Goal: Check status: Check status

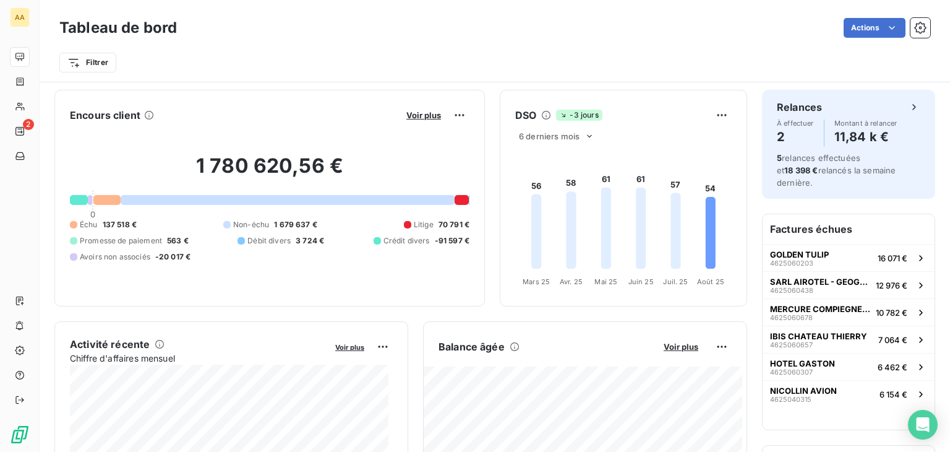
scroll to position [395, 0]
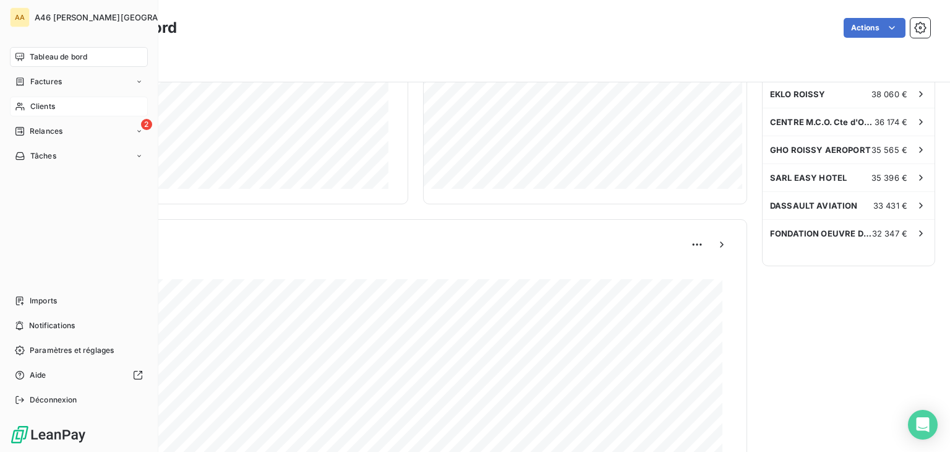
click at [46, 102] on span "Clients" at bounding box center [42, 106] width 25 height 11
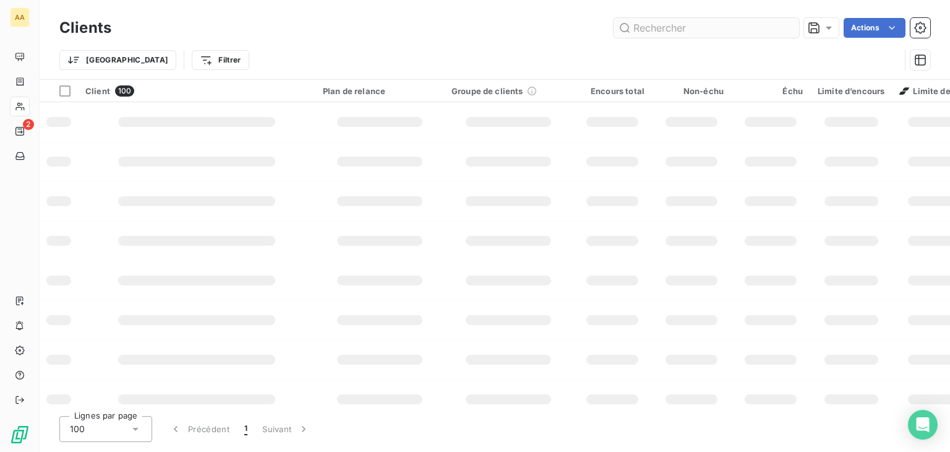
click at [695, 30] on input "text" at bounding box center [707, 28] width 186 height 20
type input "5735"
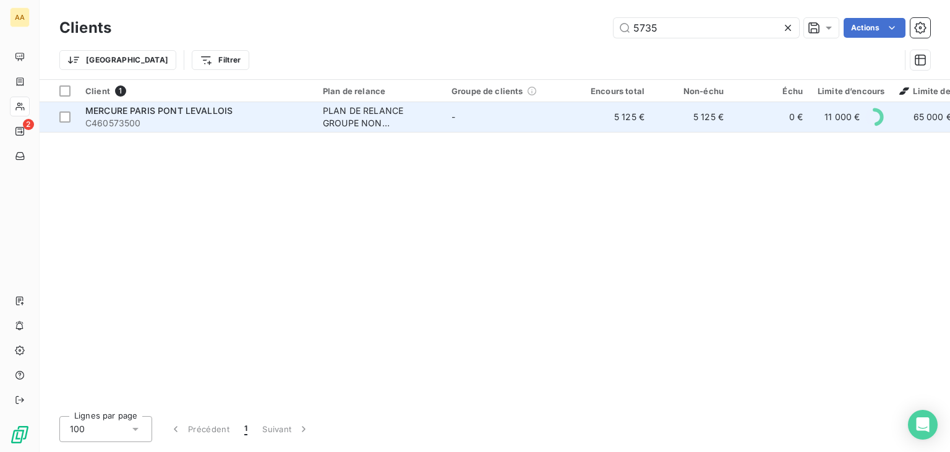
click at [216, 110] on span "MERCURE PARIS PONT LEVALLOIS" at bounding box center [158, 110] width 147 height 11
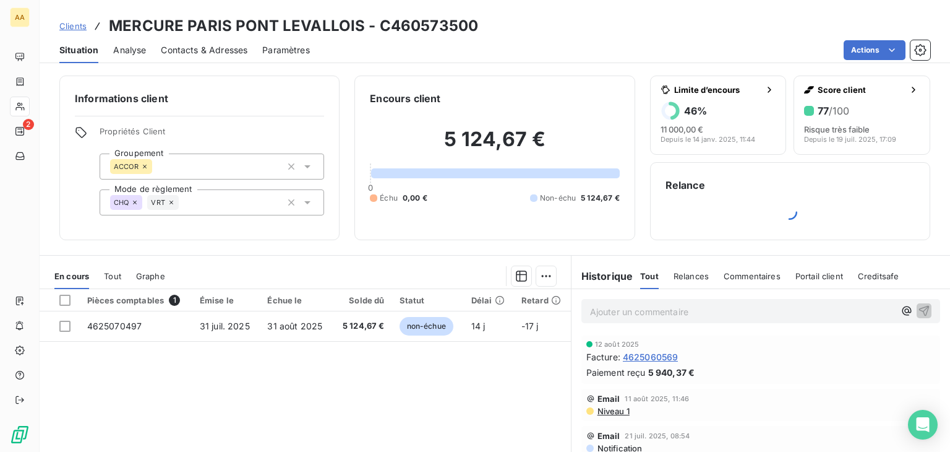
scroll to position [112, 0]
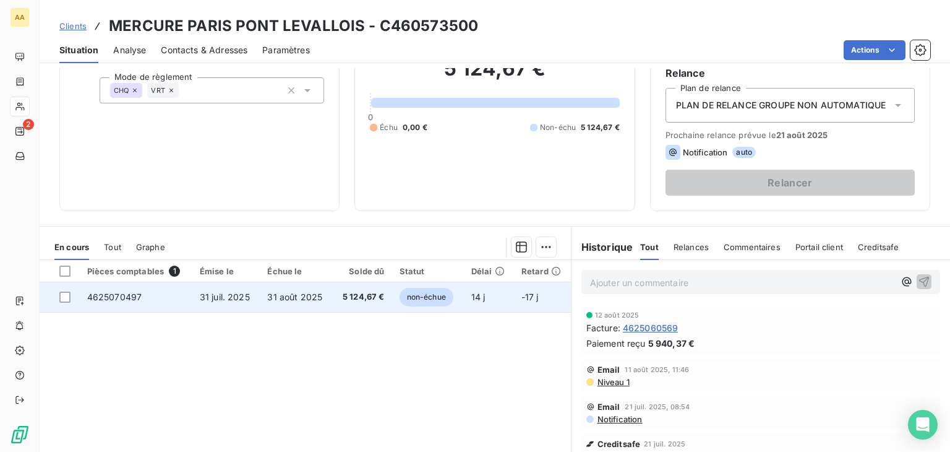
click at [418, 295] on span "non-échue" at bounding box center [427, 297] width 54 height 19
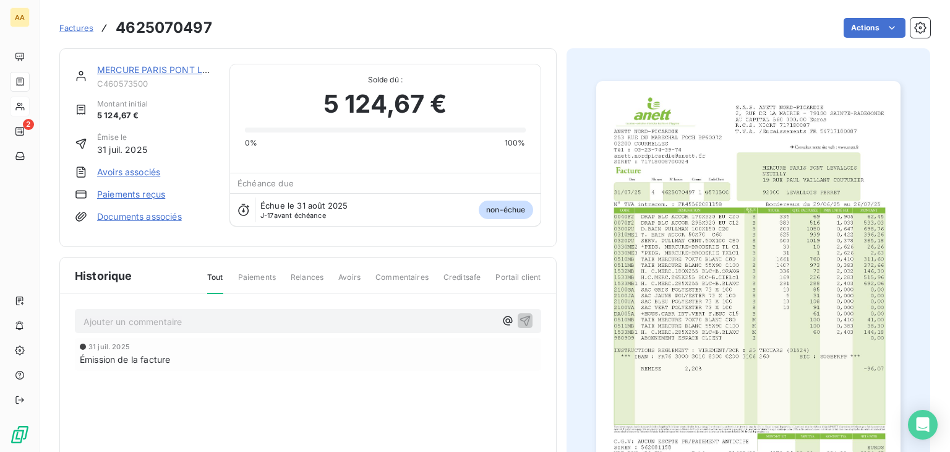
click at [678, 329] on img "button" at bounding box center [748, 296] width 304 height 431
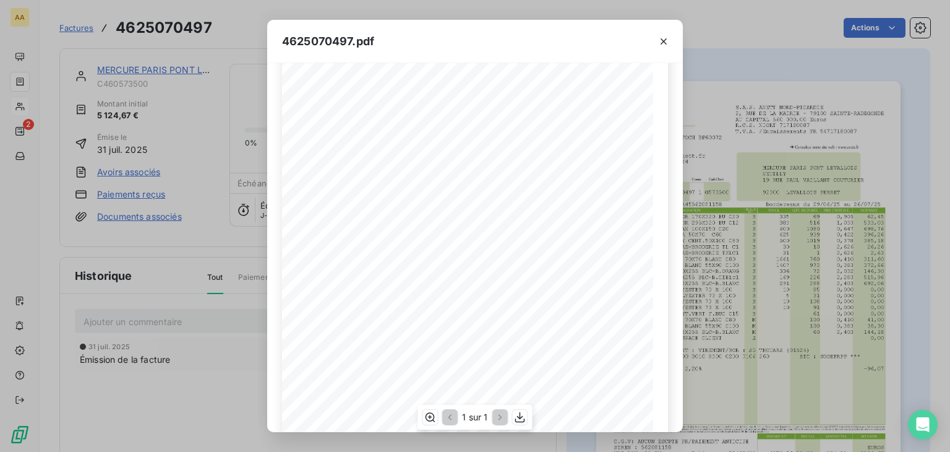
scroll to position [10, 0]
drag, startPoint x: 668, startPoint y: 43, endPoint x: 499, endPoint y: 45, distance: 169.6
click at [668, 43] on icon "button" at bounding box center [664, 41] width 12 height 12
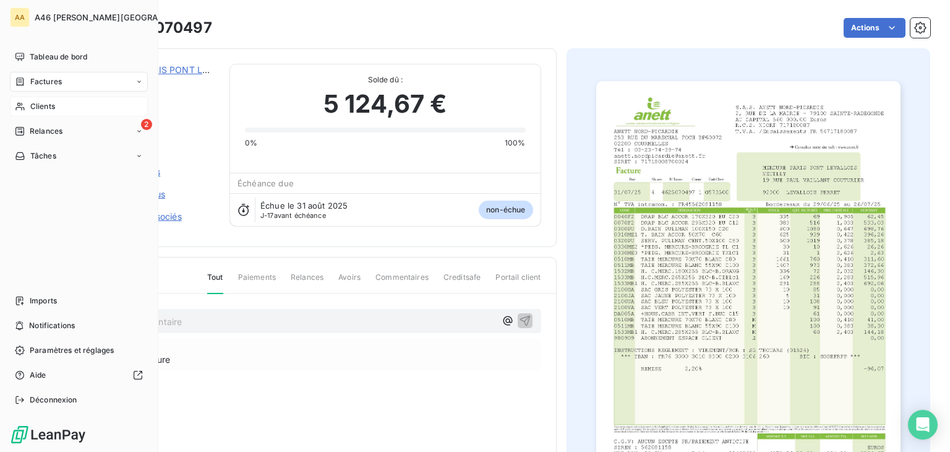
click at [43, 101] on span "Clients" at bounding box center [42, 106] width 25 height 11
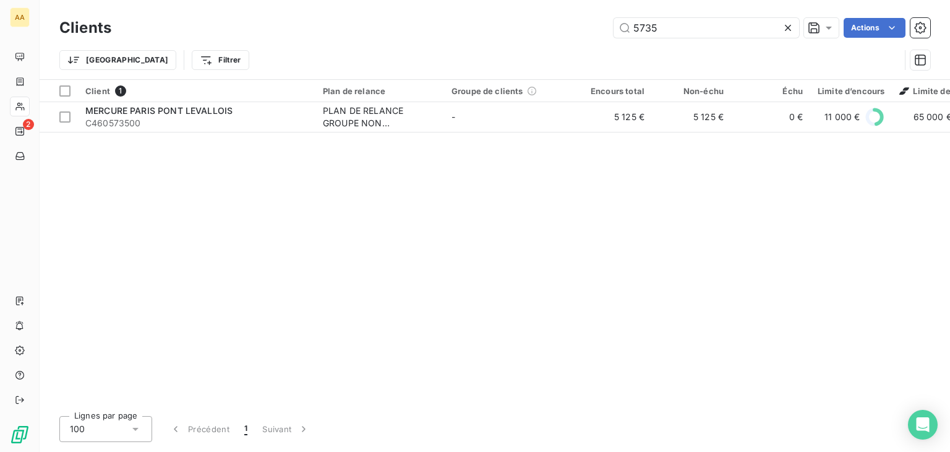
drag, startPoint x: 671, startPoint y: 24, endPoint x: 606, endPoint y: 27, distance: 64.4
click at [606, 27] on div "5735 Actions" at bounding box center [528, 28] width 804 height 20
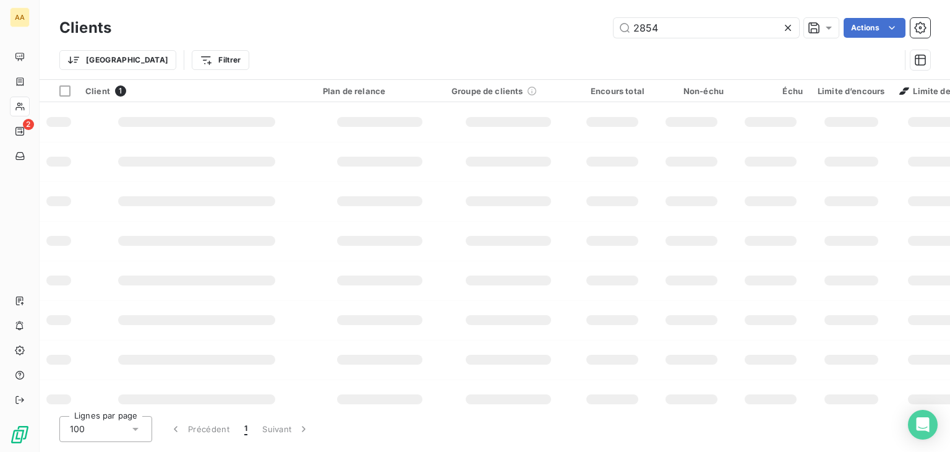
type input "2854"
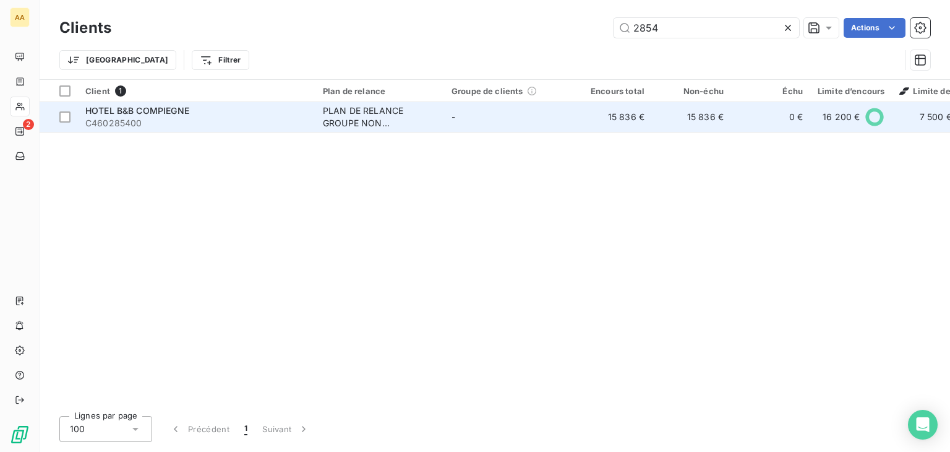
click at [379, 116] on div "PLAN DE RELANCE GROUPE NON AUTOMATIQUE" at bounding box center [380, 117] width 114 height 25
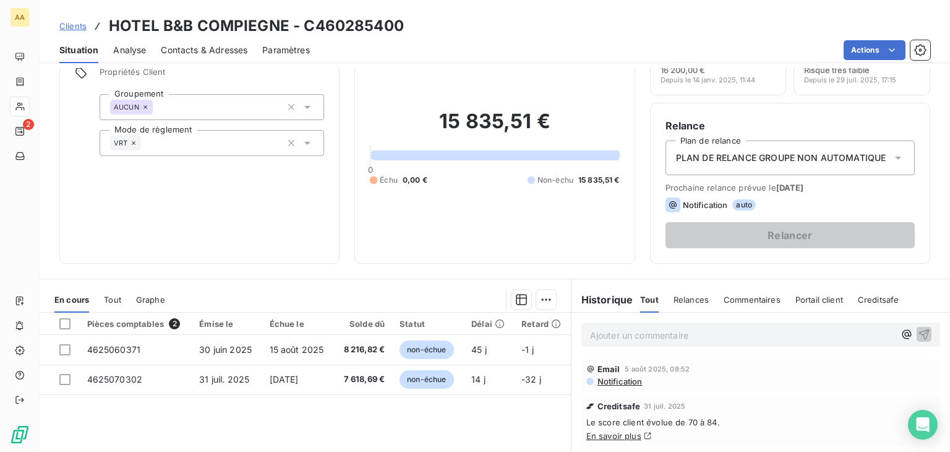
scroll to position [124, 0]
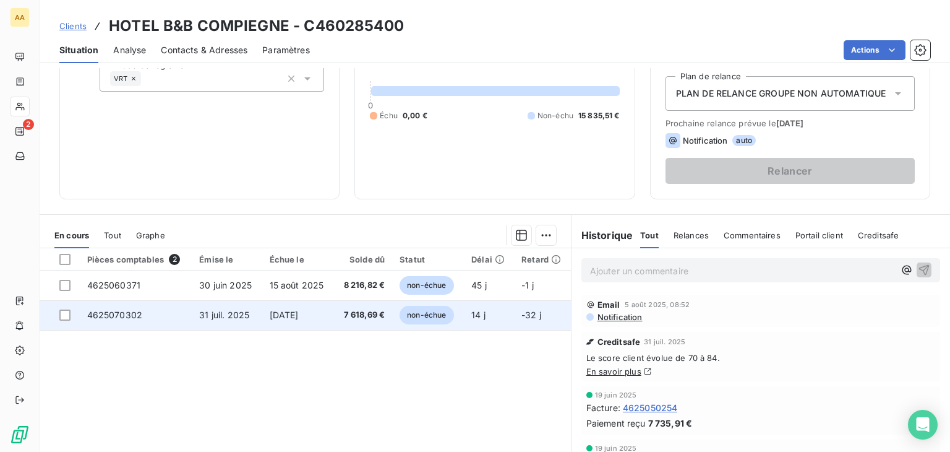
click at [433, 317] on span "non-échue" at bounding box center [427, 315] width 54 height 19
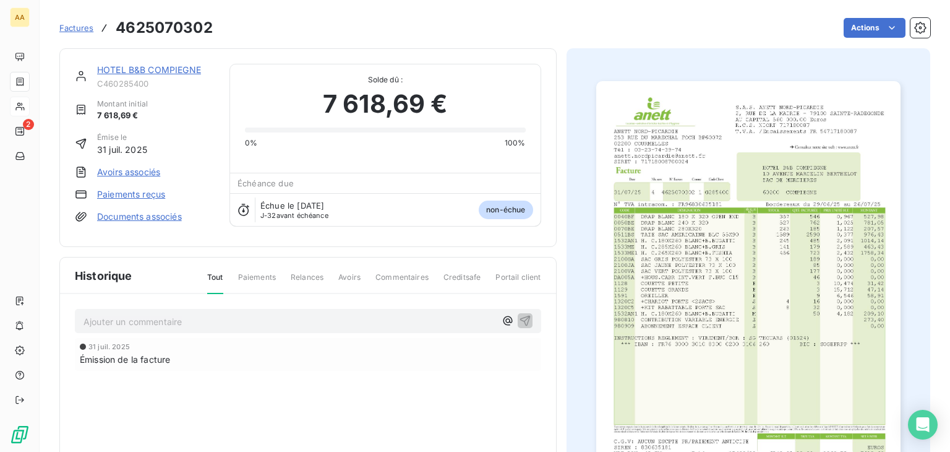
click at [674, 260] on img "button" at bounding box center [748, 296] width 304 height 431
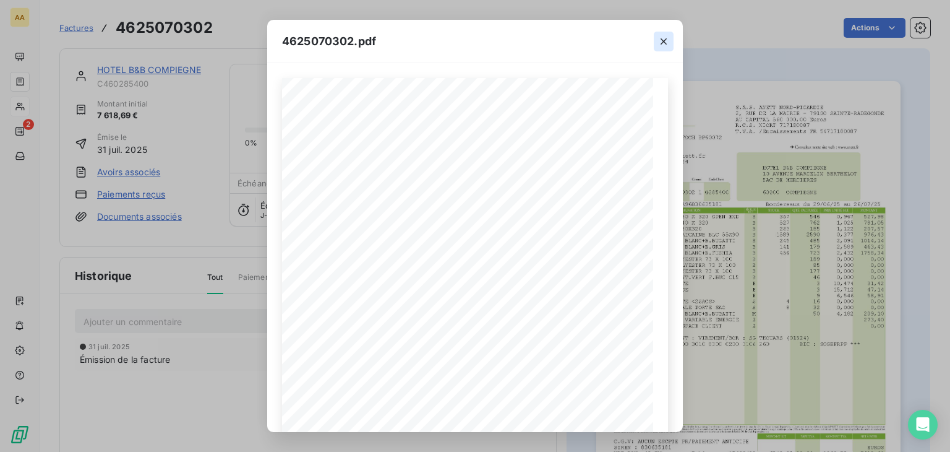
click at [661, 45] on icon "button" at bounding box center [664, 41] width 12 height 12
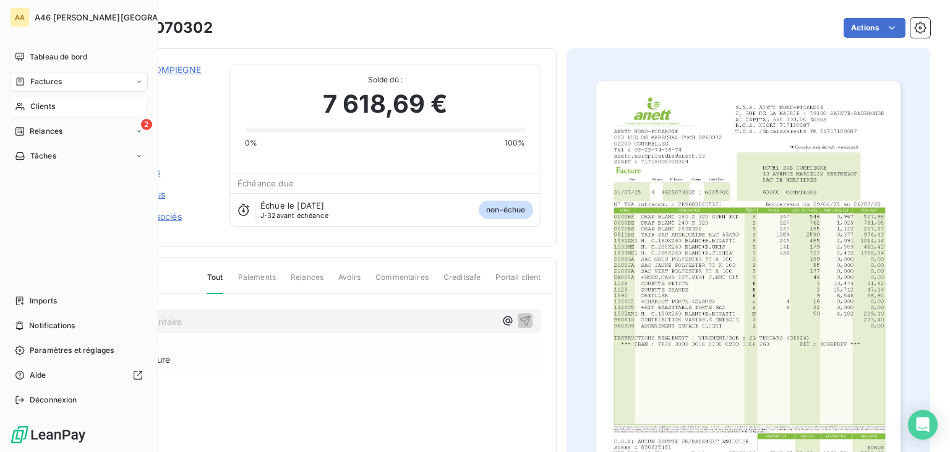
click at [48, 107] on span "Clients" at bounding box center [42, 106] width 25 height 11
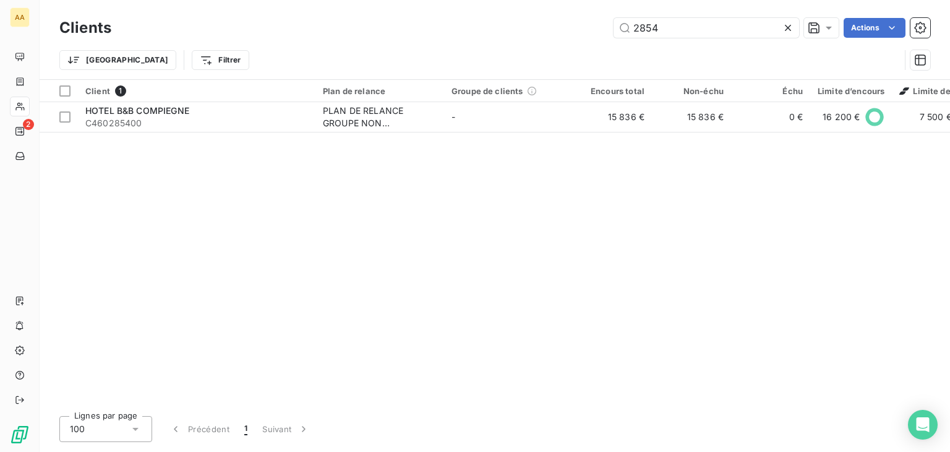
drag, startPoint x: 674, startPoint y: 23, endPoint x: 376, endPoint y: 15, distance: 298.3
click at [465, 40] on div "Clients 2854 Actions" at bounding box center [494, 28] width 871 height 26
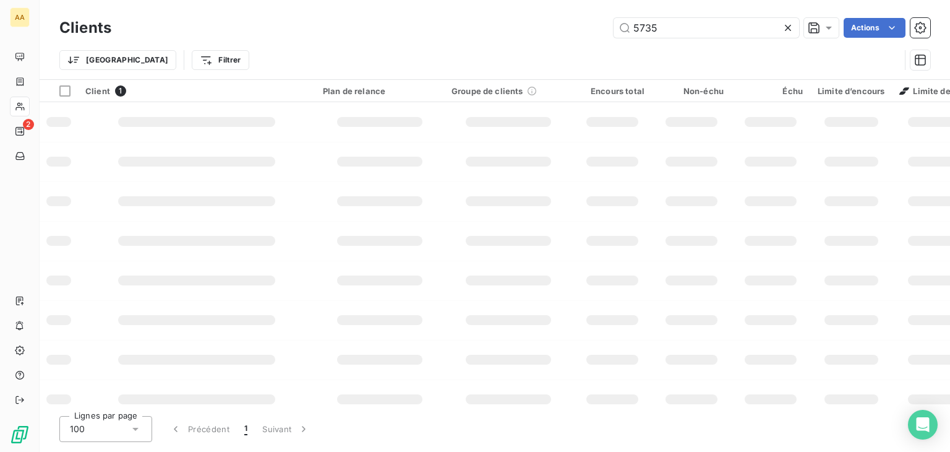
type input "5735"
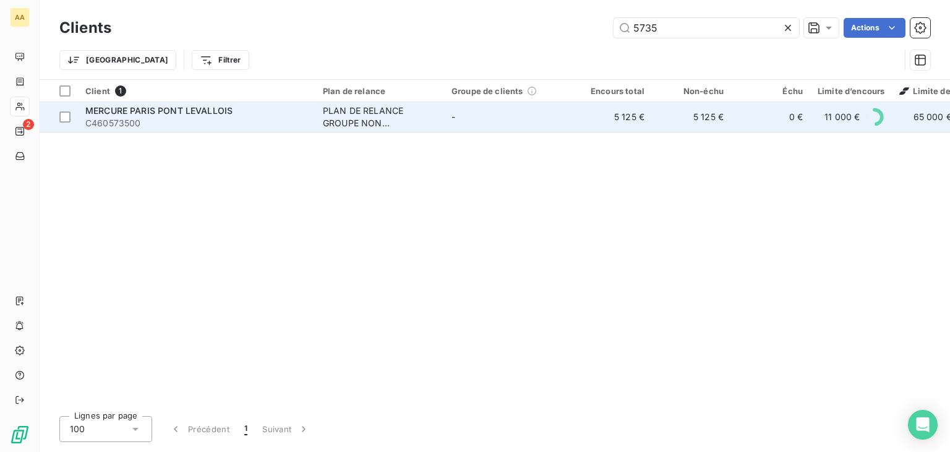
click at [309, 116] on td "MERCURE PARIS PONT LEVALLOIS C460573500" at bounding box center [197, 117] width 238 height 30
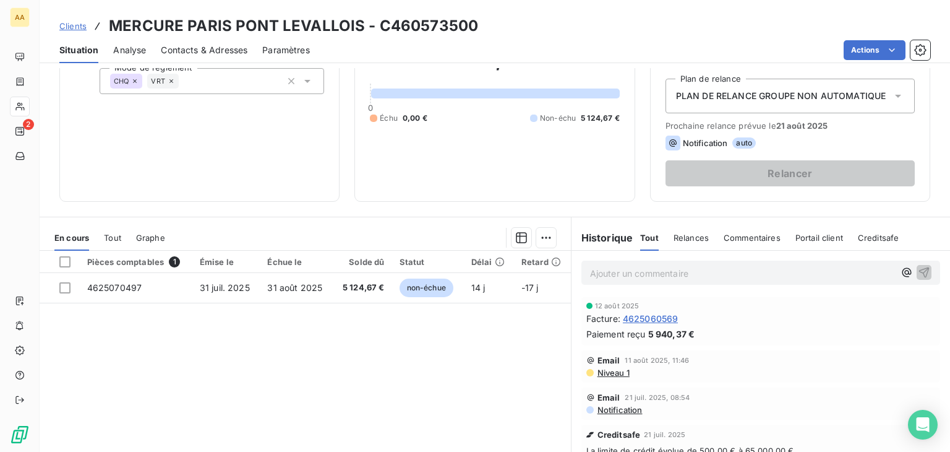
scroll to position [196, 0]
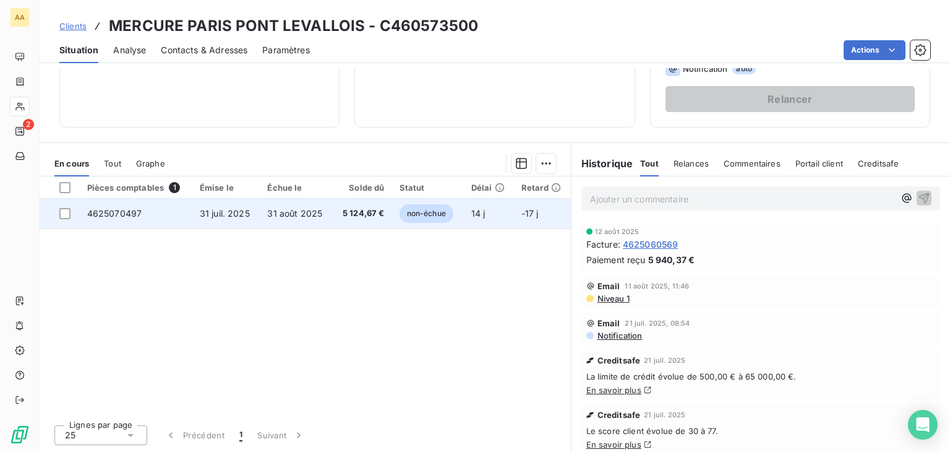
click at [433, 217] on span "non-échue" at bounding box center [427, 213] width 54 height 19
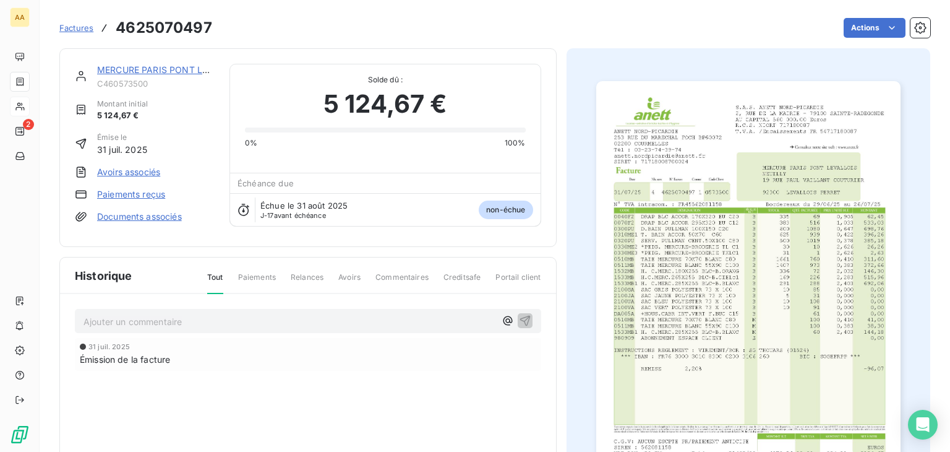
click at [711, 272] on img "button" at bounding box center [748, 296] width 304 height 431
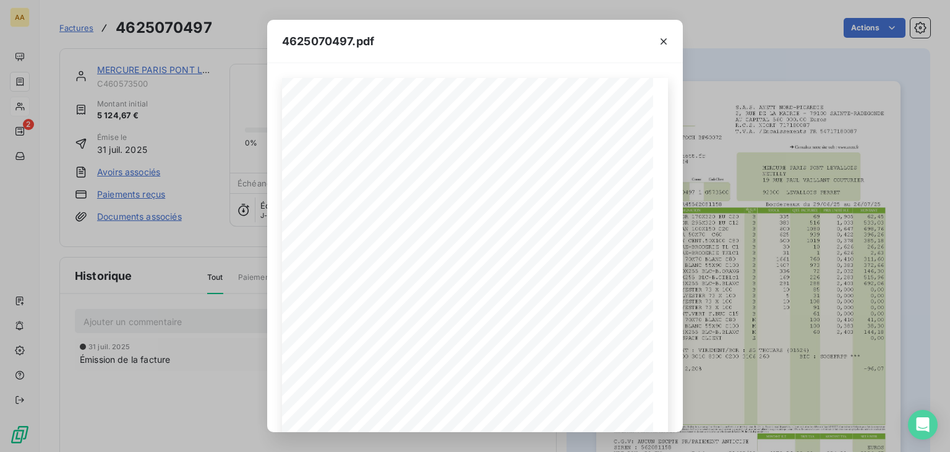
drag, startPoint x: 656, startPoint y: 40, endPoint x: 595, endPoint y: 7, distance: 69.2
click at [656, 40] on button "button" at bounding box center [664, 42] width 20 height 20
